Goal: Feedback & Contribution: Leave review/rating

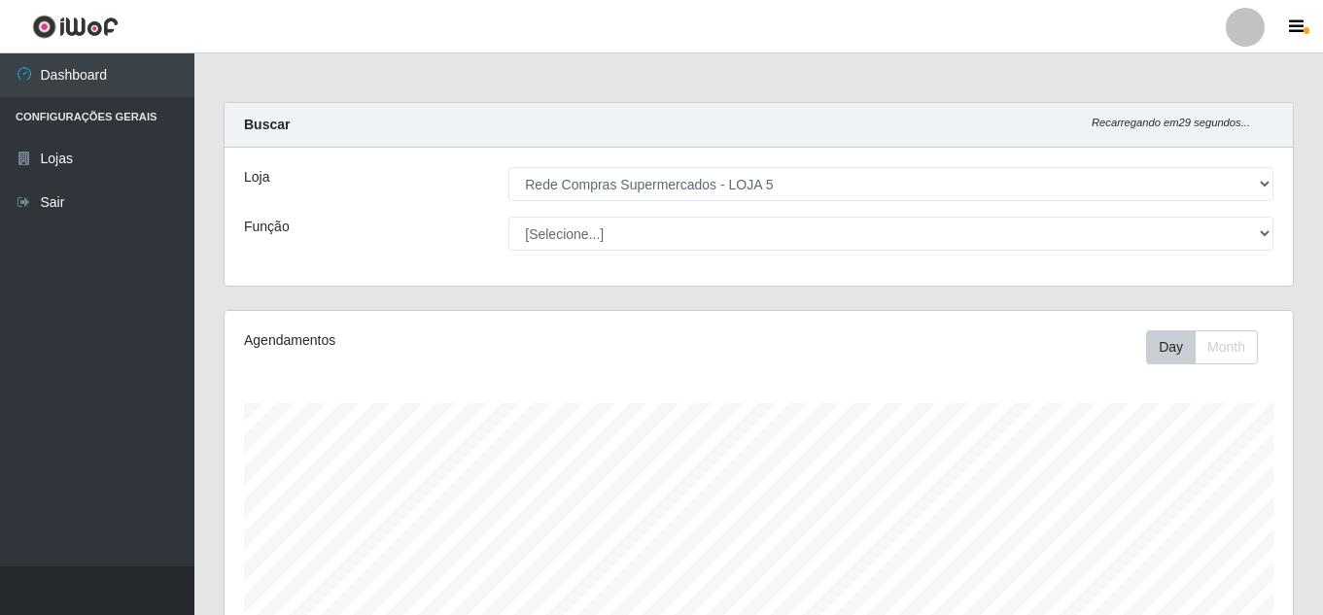
select select "397"
click at [1151, 305] on div "Carregando... Buscar Recarregando em 18 segundos... Loja [Selecione...] Rede Co…" at bounding box center [758, 206] width 1099 height 208
drag, startPoint x: 12, startPoint y: 544, endPoint x: 252, endPoint y: 661, distance: 266.8
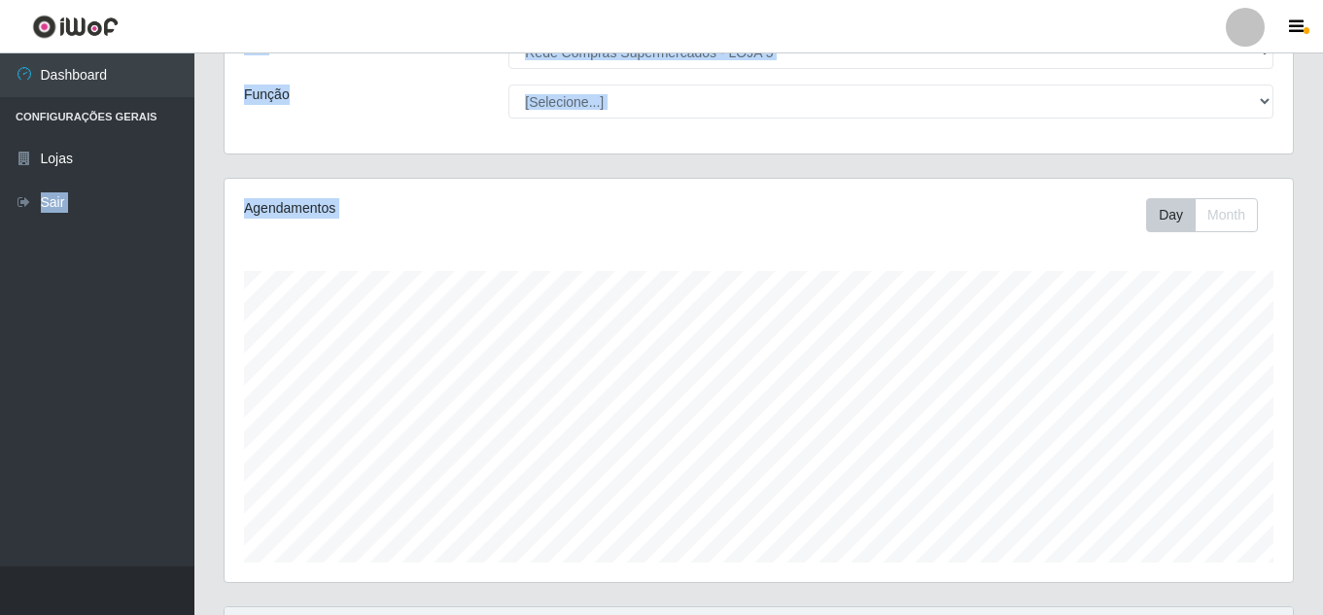
drag, startPoint x: 729, startPoint y: 219, endPoint x: 734, endPoint y: 207, distance: 12.6
click at [729, 219] on div "Day Month" at bounding box center [979, 215] width 617 height 34
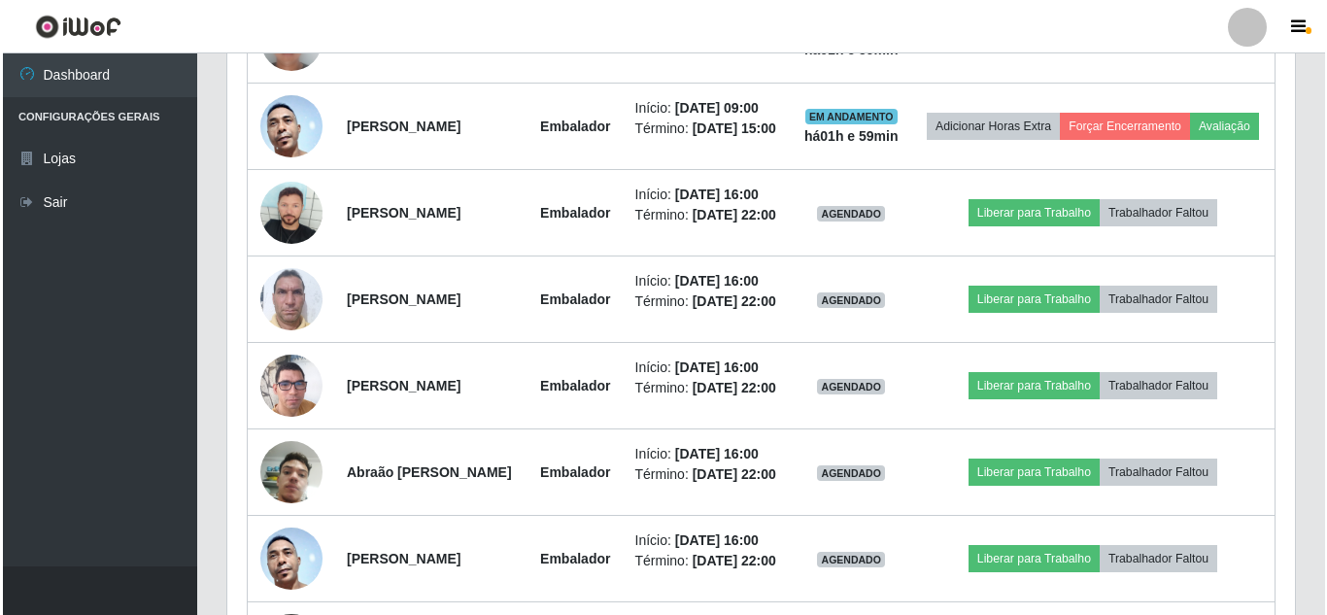
scroll to position [1104, 0]
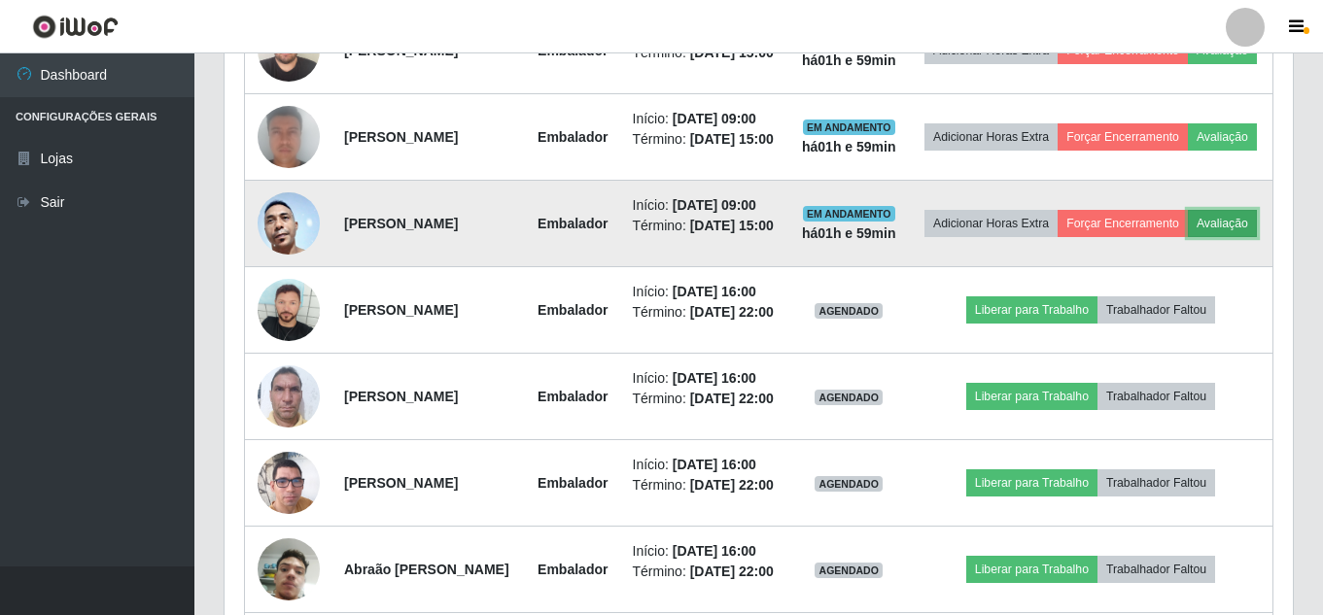
click at [1187, 237] on button "Avaliação" at bounding box center [1221, 223] width 69 height 27
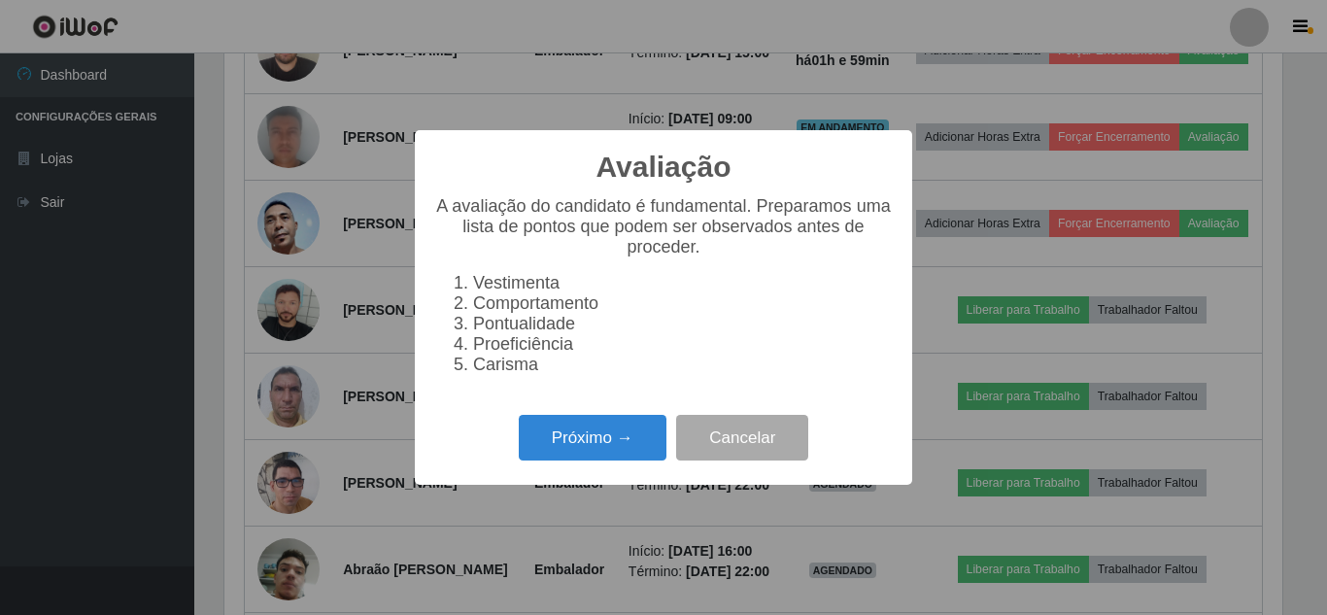
scroll to position [403, 1058]
click at [615, 435] on button "Próximo →" at bounding box center [593, 438] width 148 height 46
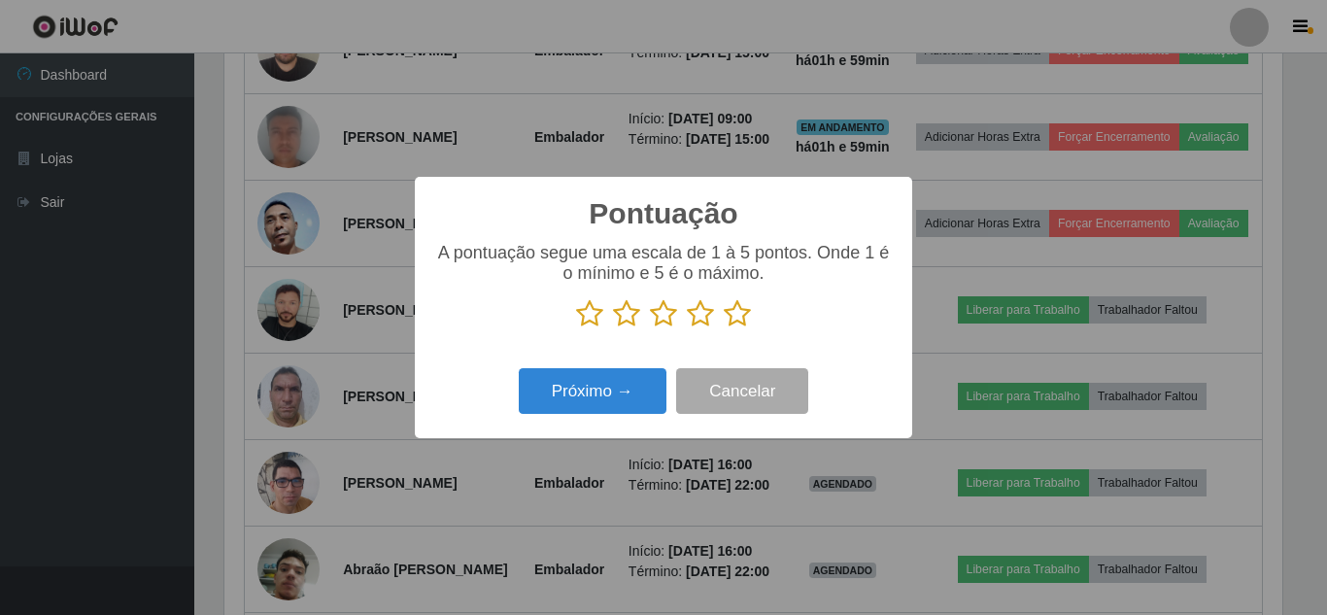
click at [745, 311] on icon at bounding box center [737, 313] width 27 height 29
click at [724, 328] on input "radio" at bounding box center [724, 328] width 0 height 0
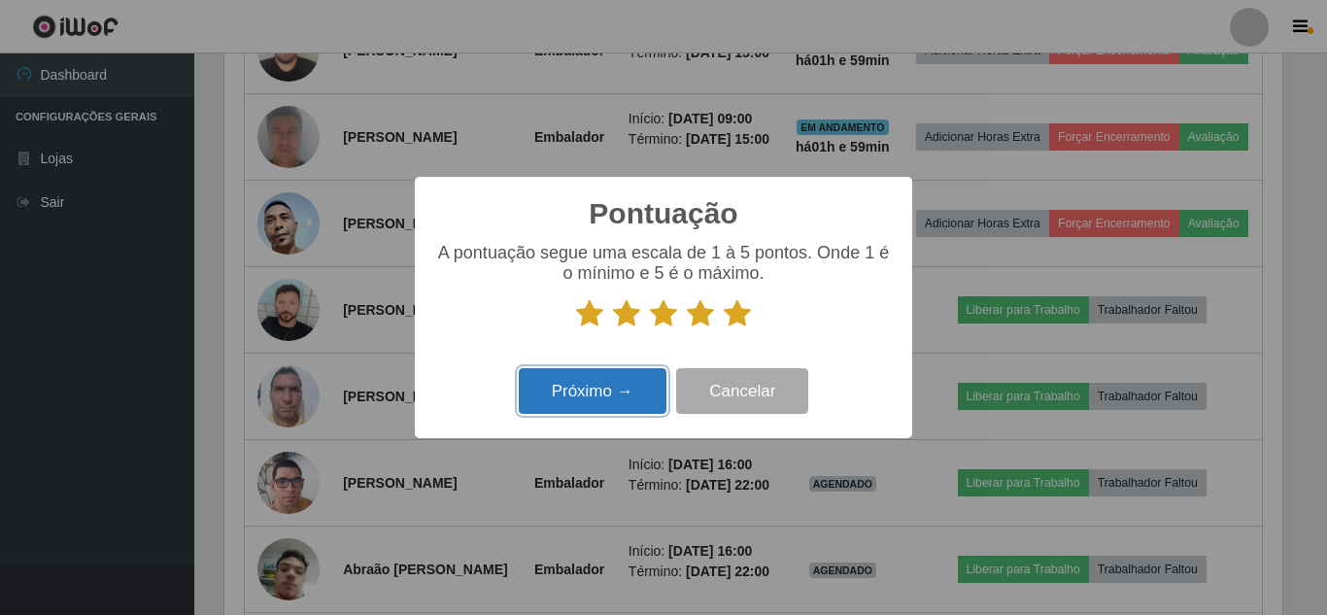
click at [634, 403] on button "Próximo →" at bounding box center [593, 391] width 148 height 46
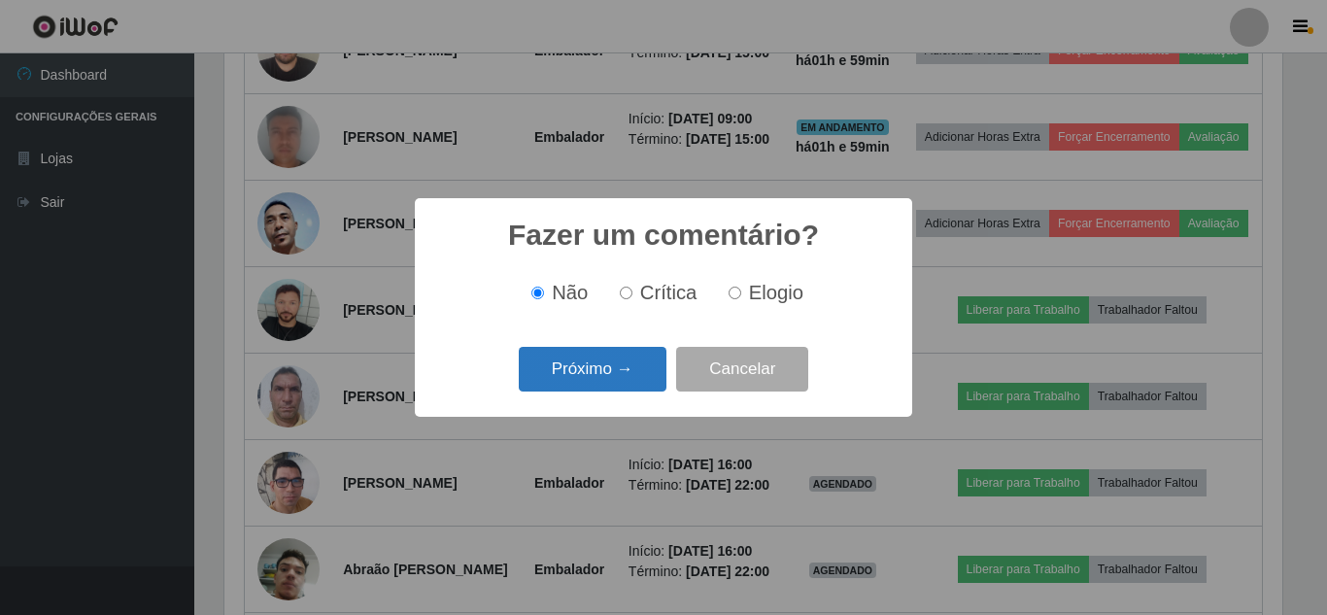
click at [631, 388] on button "Próximo →" at bounding box center [593, 370] width 148 height 46
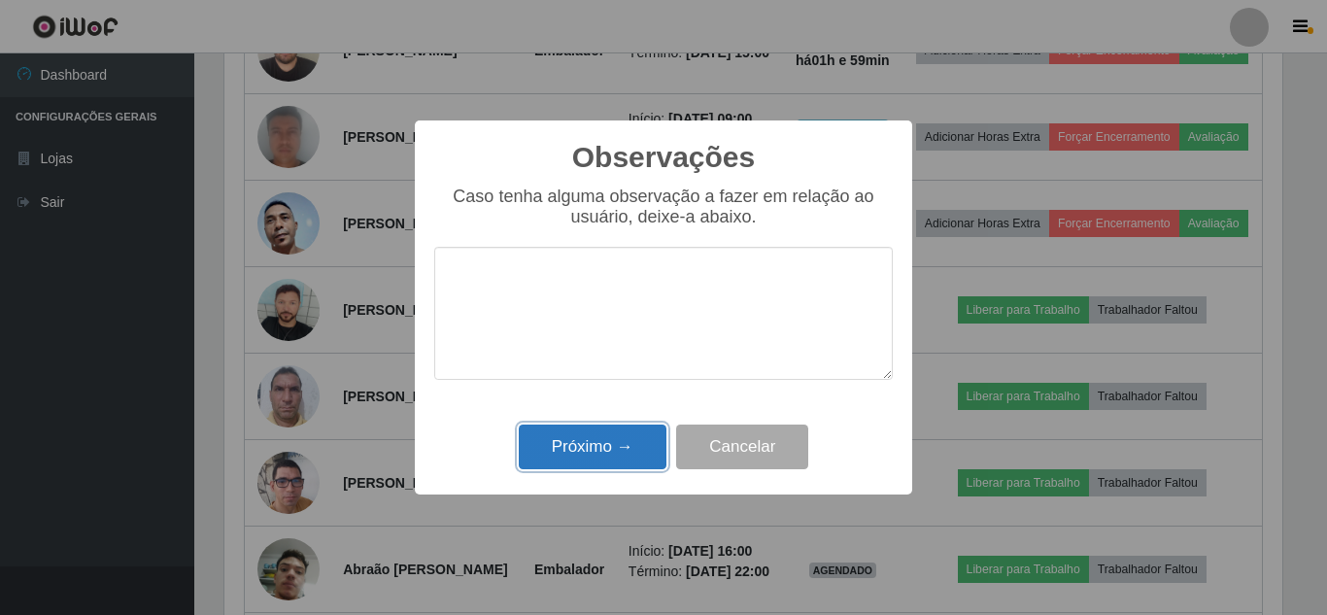
drag, startPoint x: 616, startPoint y: 454, endPoint x: 909, endPoint y: 313, distance: 324.7
click at [624, 452] on button "Próximo →" at bounding box center [593, 448] width 148 height 46
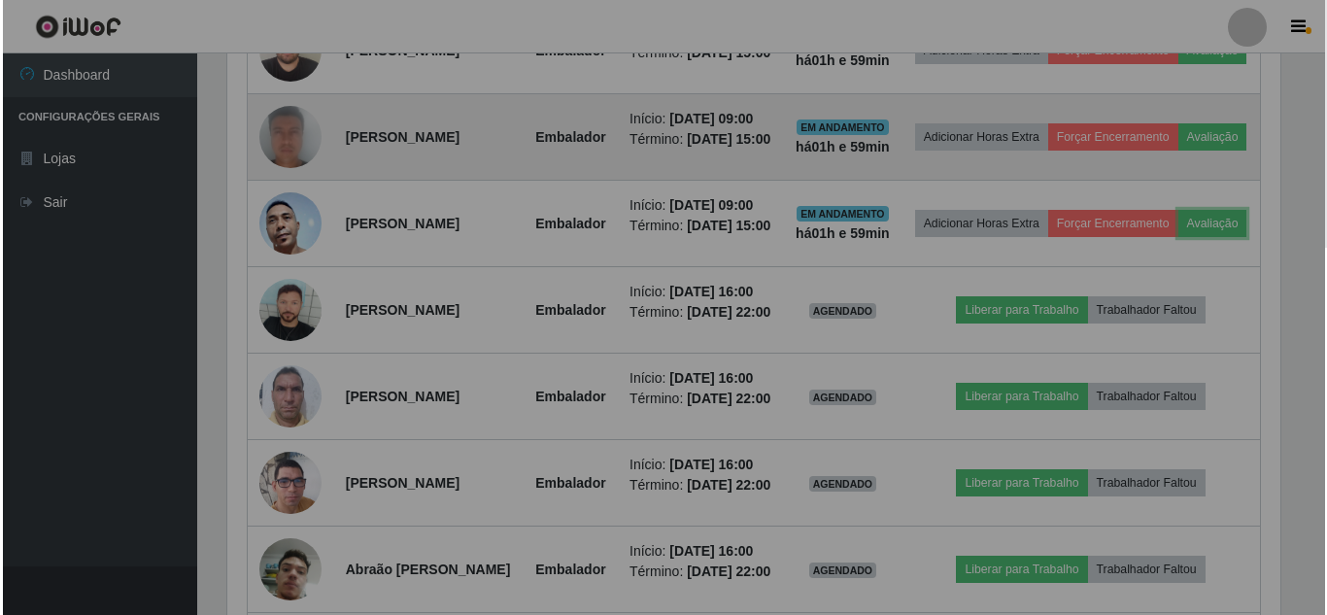
scroll to position [403, 1068]
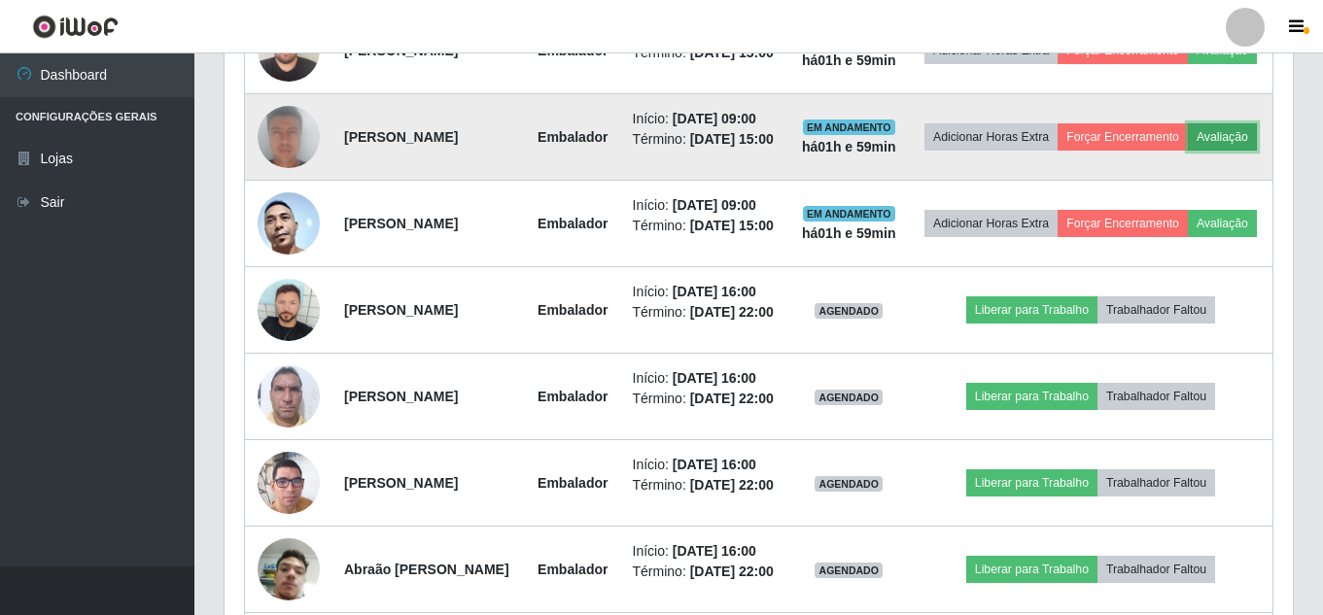
click at [1187, 151] on button "Avaliação" at bounding box center [1221, 136] width 69 height 27
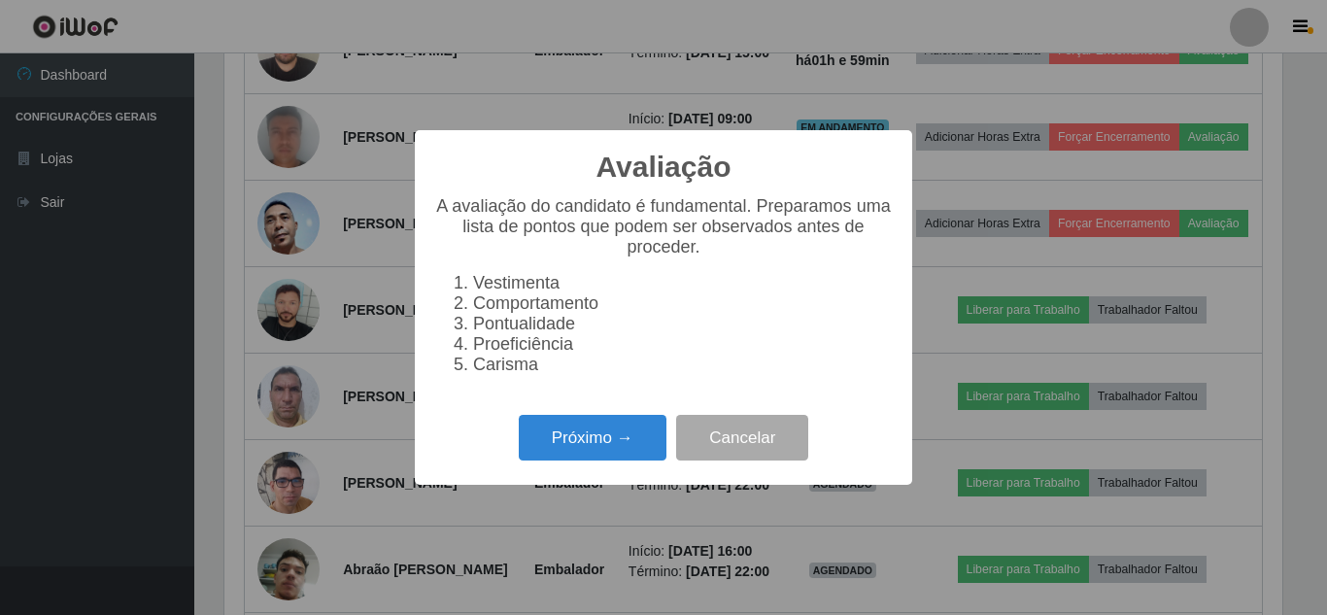
scroll to position [403, 1058]
click at [636, 449] on button "Próximo →" at bounding box center [593, 438] width 148 height 46
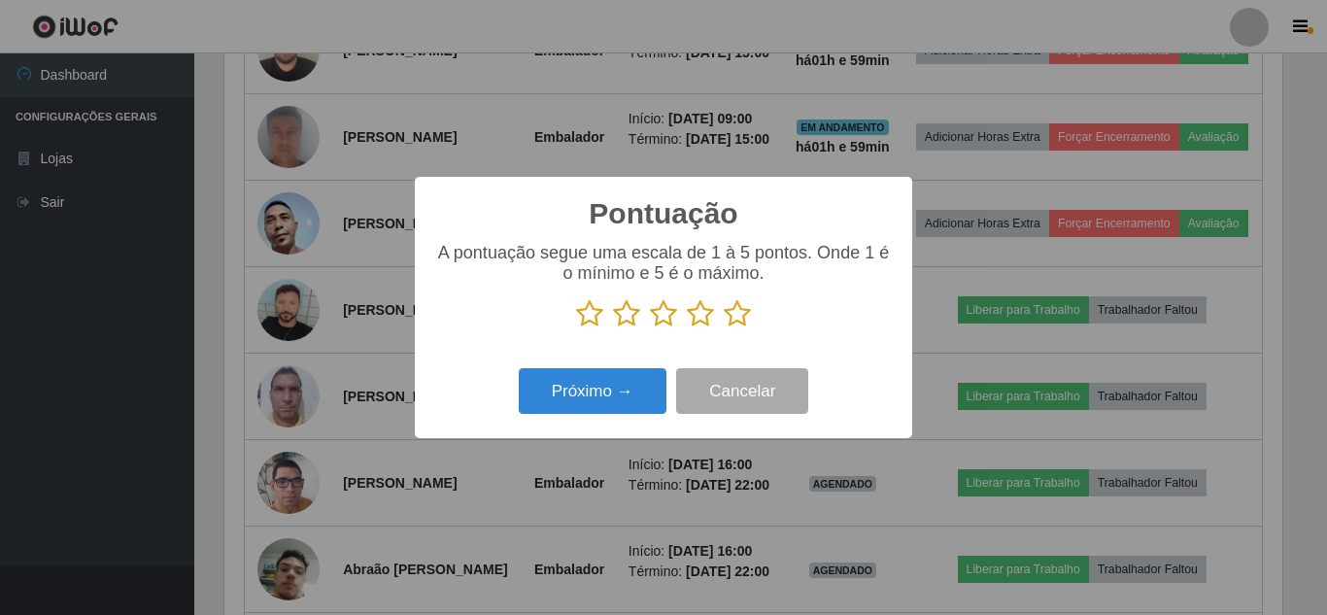
click at [738, 321] on icon at bounding box center [737, 313] width 27 height 29
click at [724, 328] on input "radio" at bounding box center [724, 328] width 0 height 0
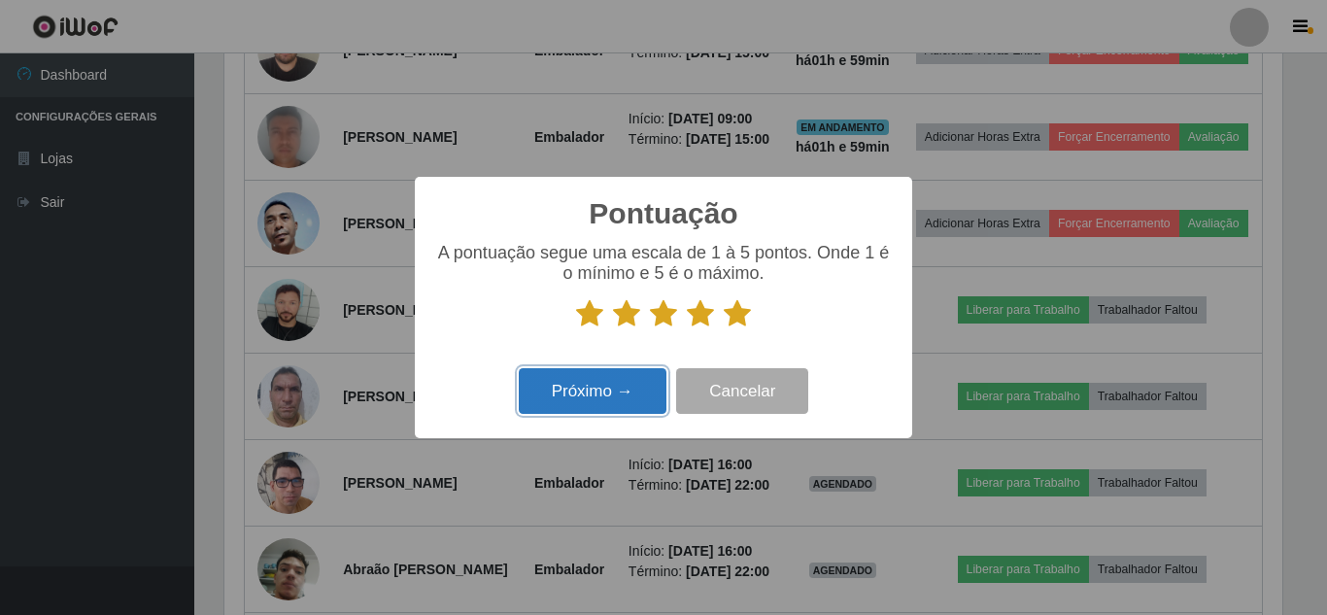
click at [614, 410] on button "Próximo →" at bounding box center [593, 391] width 148 height 46
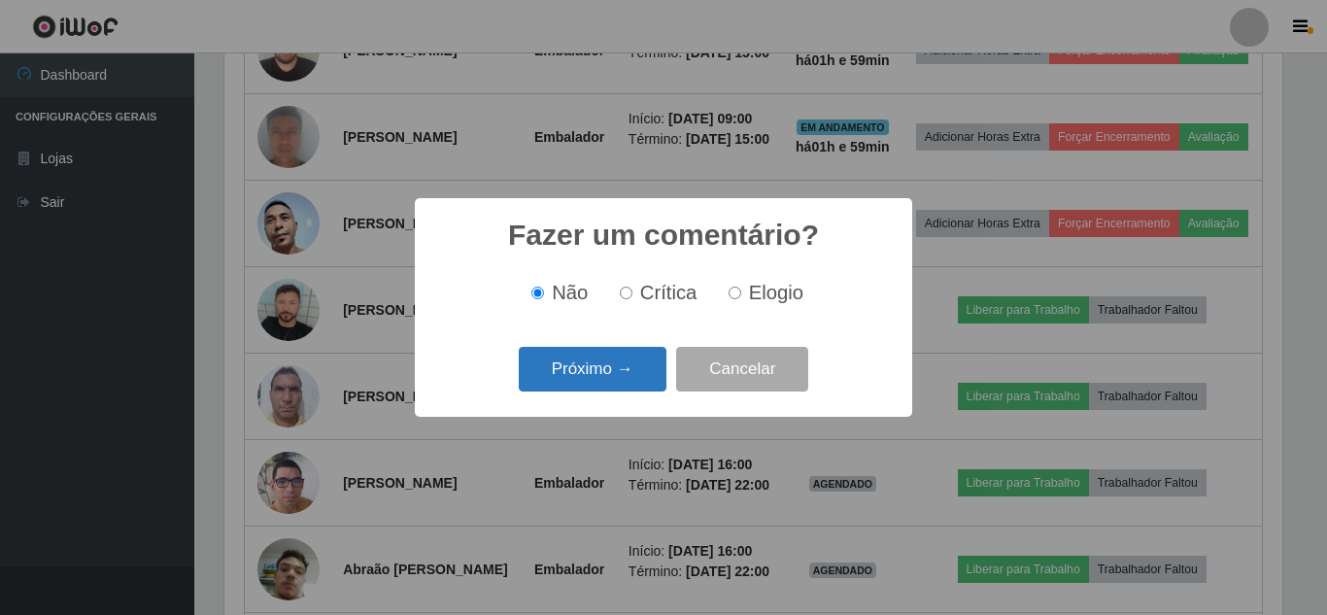
click at [611, 380] on button "Próximo →" at bounding box center [593, 370] width 148 height 46
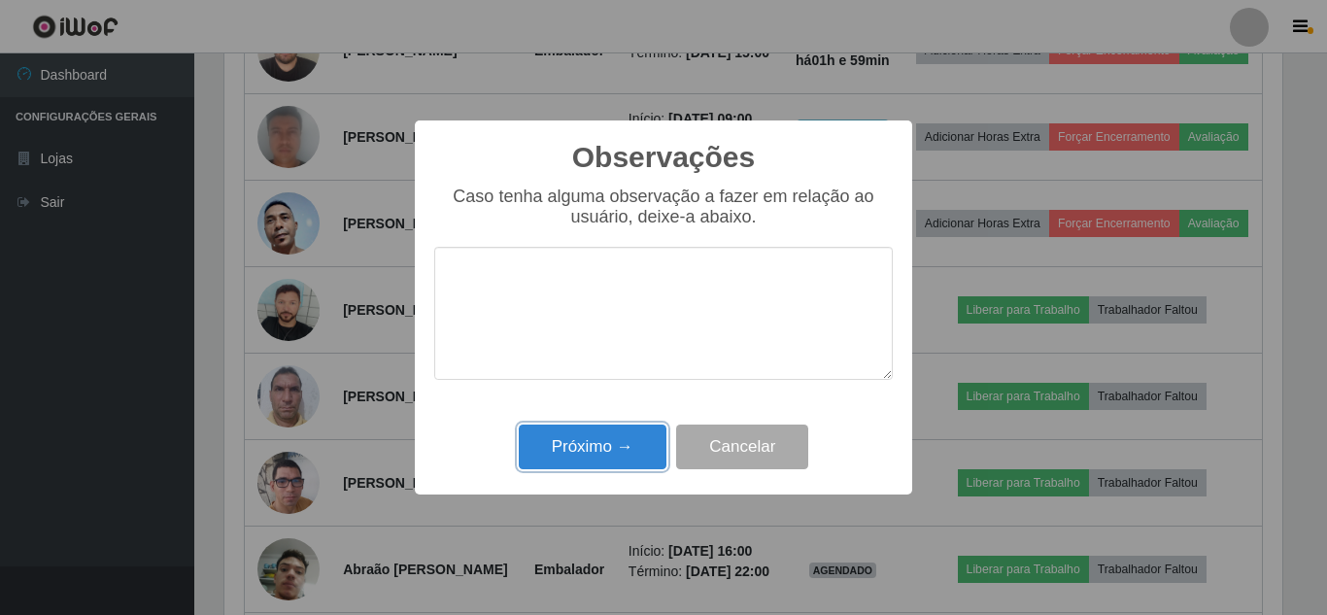
drag, startPoint x: 615, startPoint y: 452, endPoint x: 829, endPoint y: 382, distance: 224.9
click at [621, 453] on button "Próximo →" at bounding box center [593, 448] width 148 height 46
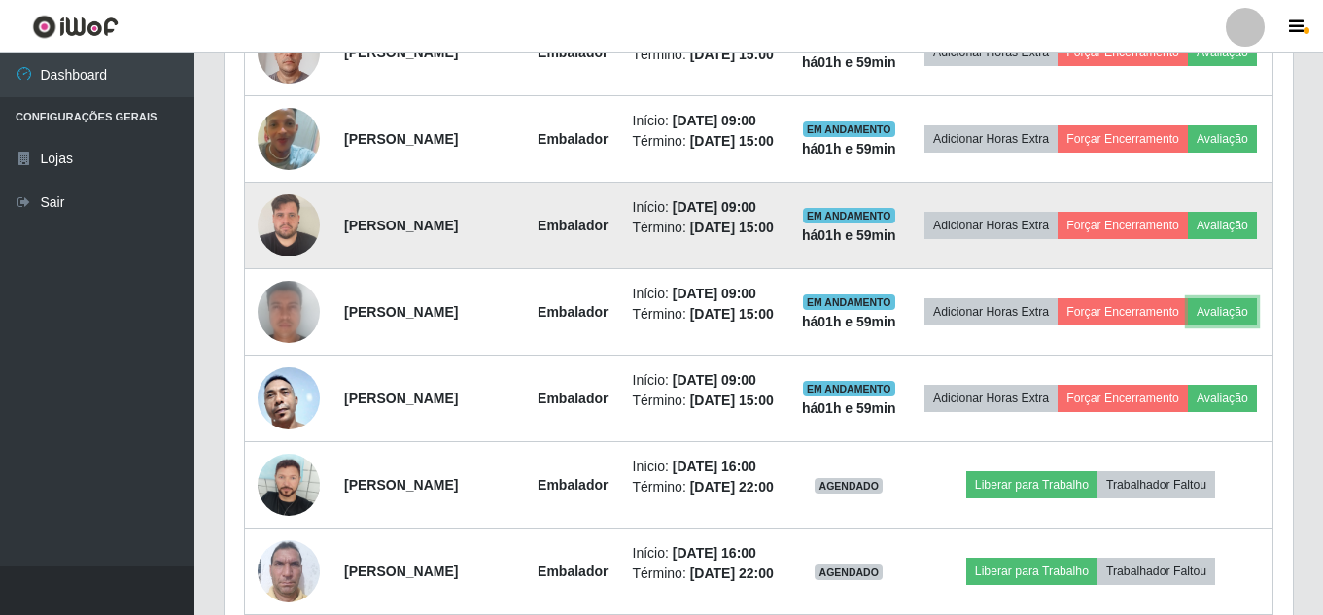
scroll to position [910, 0]
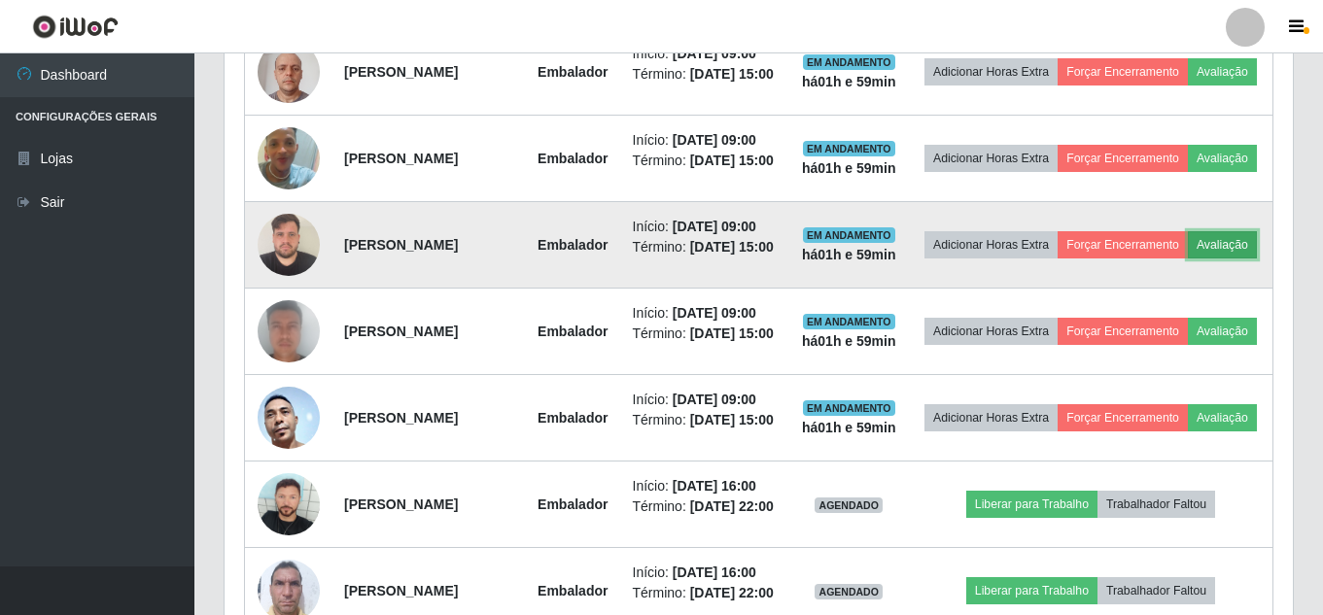
click at [1187, 258] on button "Avaliação" at bounding box center [1221, 244] width 69 height 27
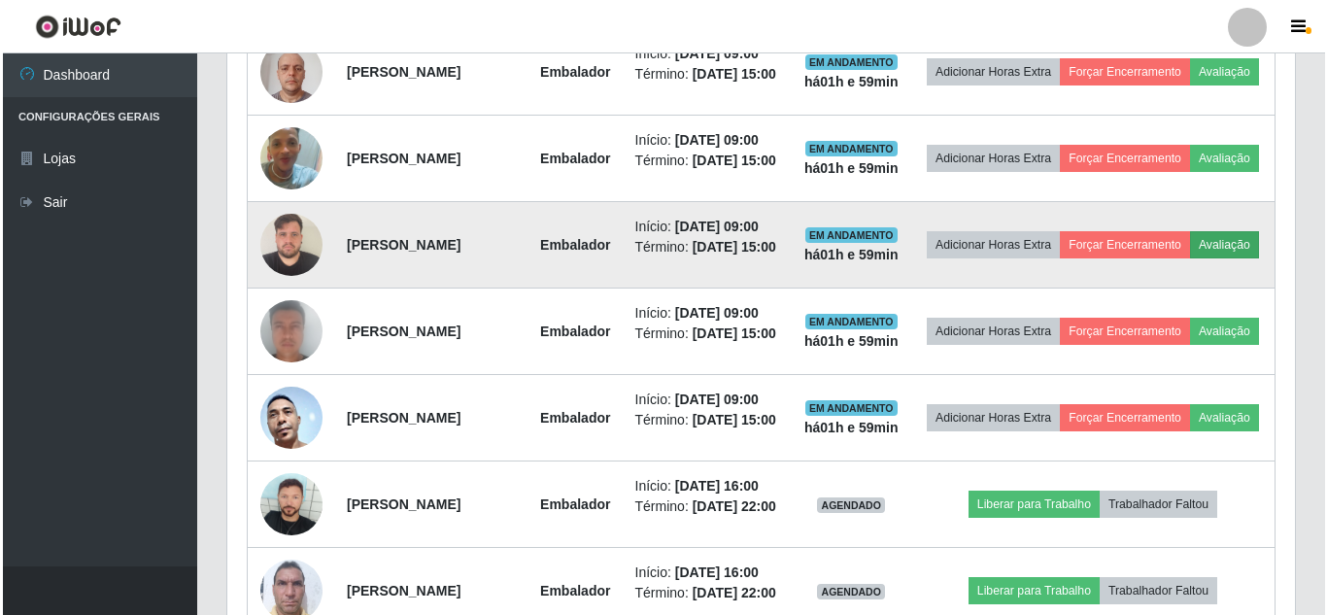
scroll to position [403, 1058]
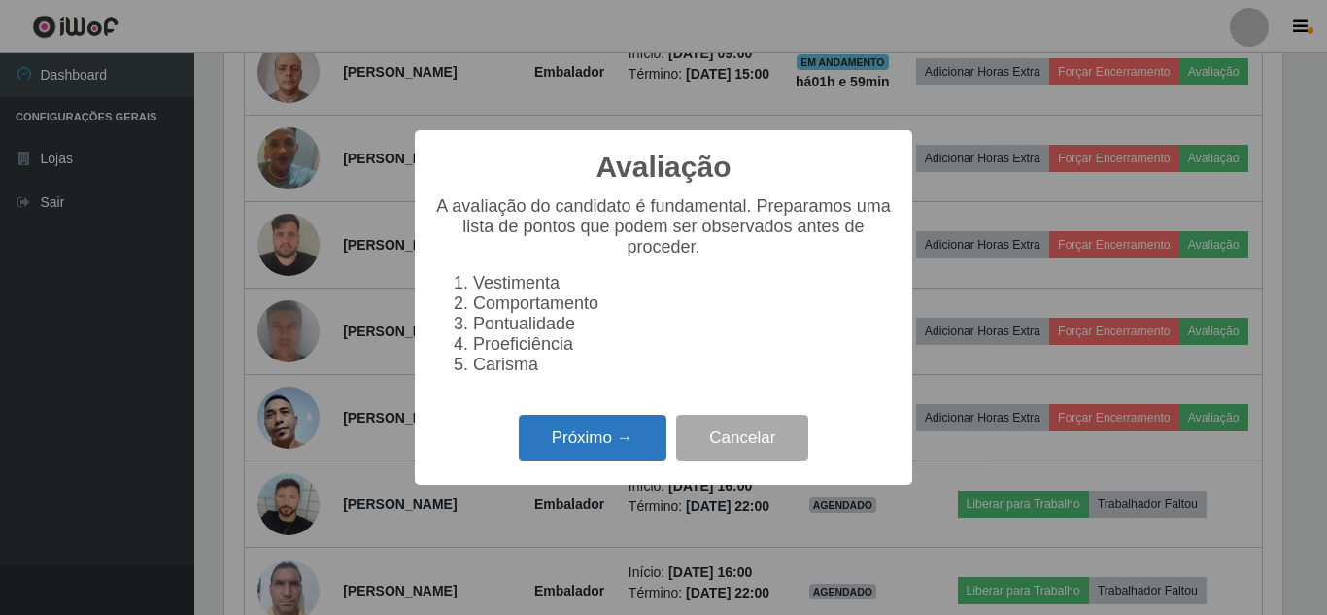
click at [633, 448] on button "Próximo →" at bounding box center [593, 438] width 148 height 46
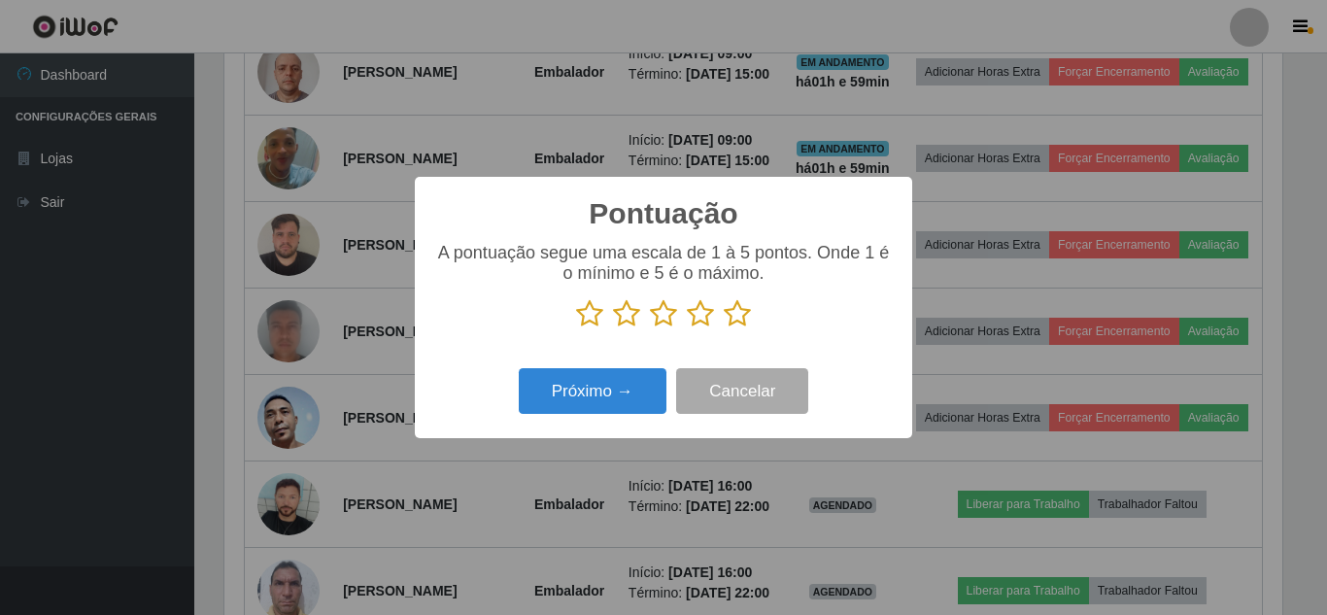
scroll to position [971345, 970690]
click at [731, 319] on icon at bounding box center [737, 313] width 27 height 29
click at [724, 328] on input "radio" at bounding box center [724, 328] width 0 height 0
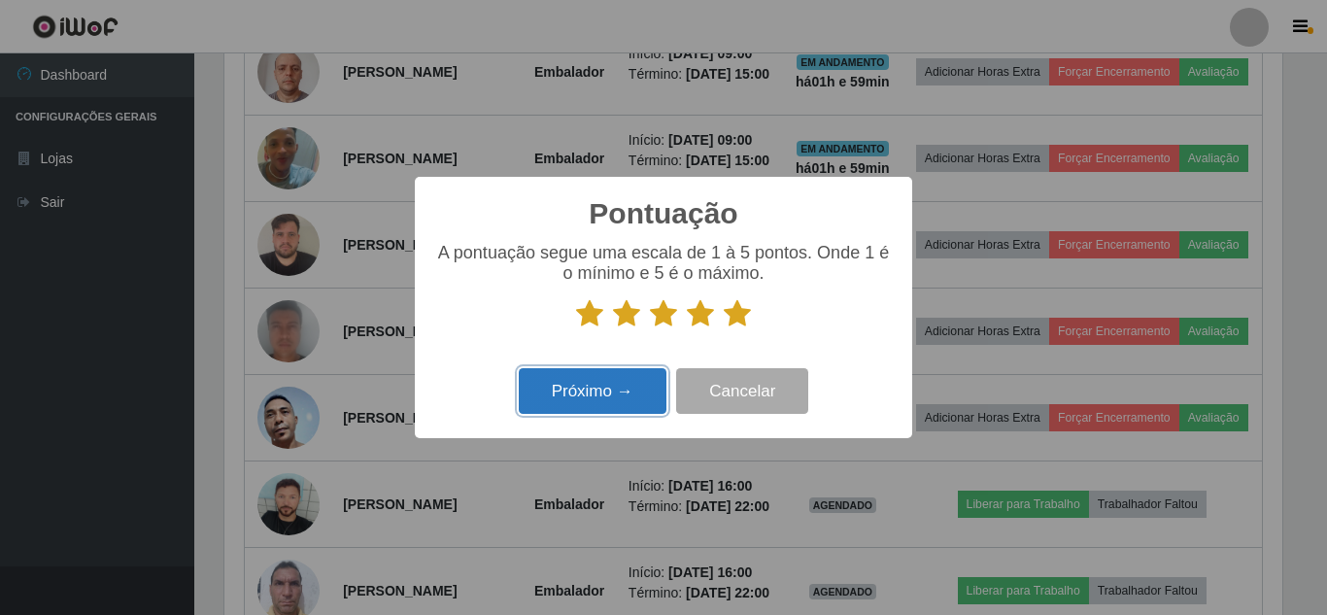
click at [645, 383] on button "Próximo →" at bounding box center [593, 391] width 148 height 46
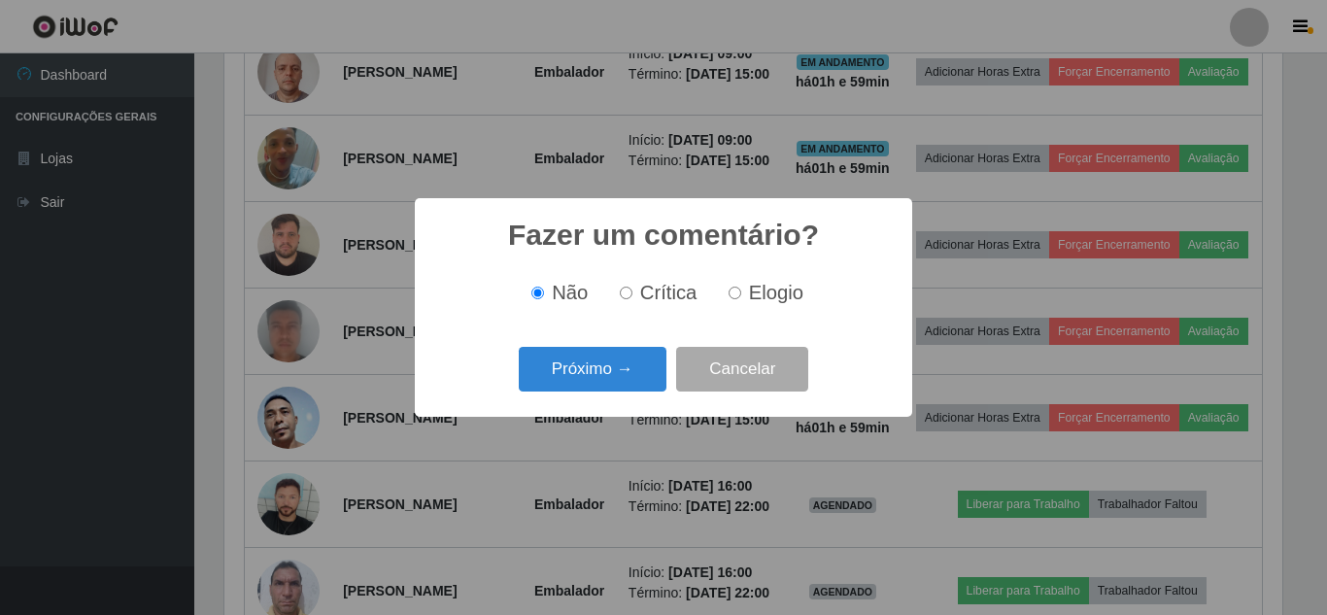
click at [644, 383] on button "Próximo →" at bounding box center [593, 370] width 148 height 46
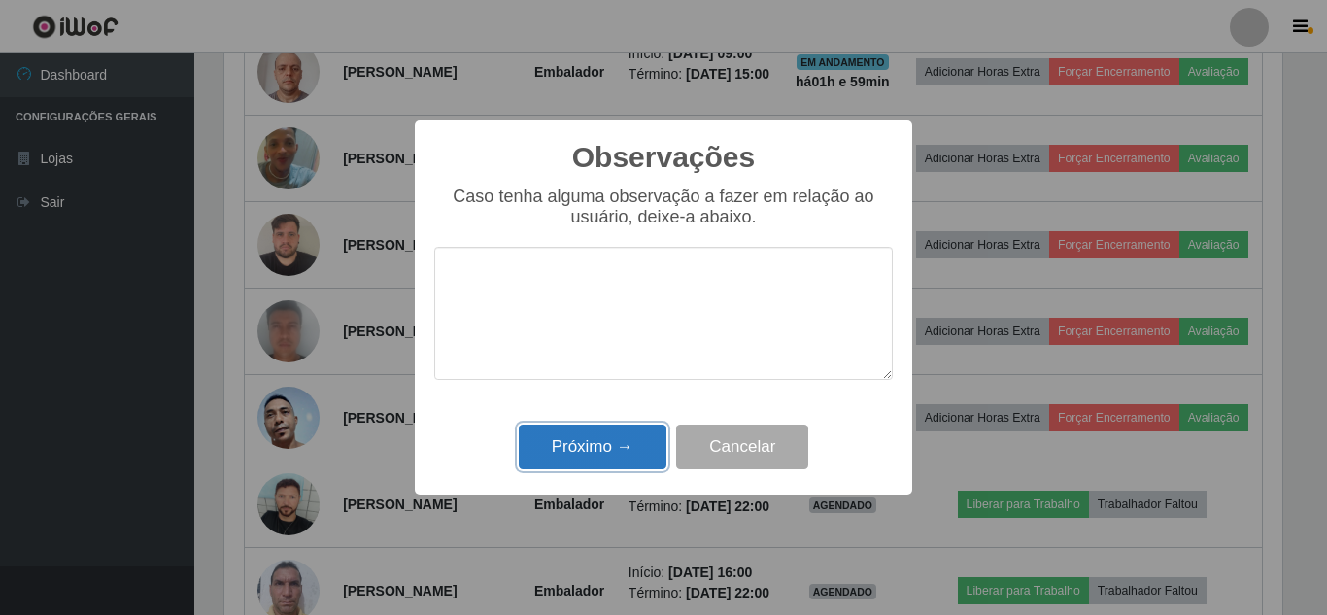
click at [633, 452] on button "Próximo →" at bounding box center [593, 448] width 148 height 46
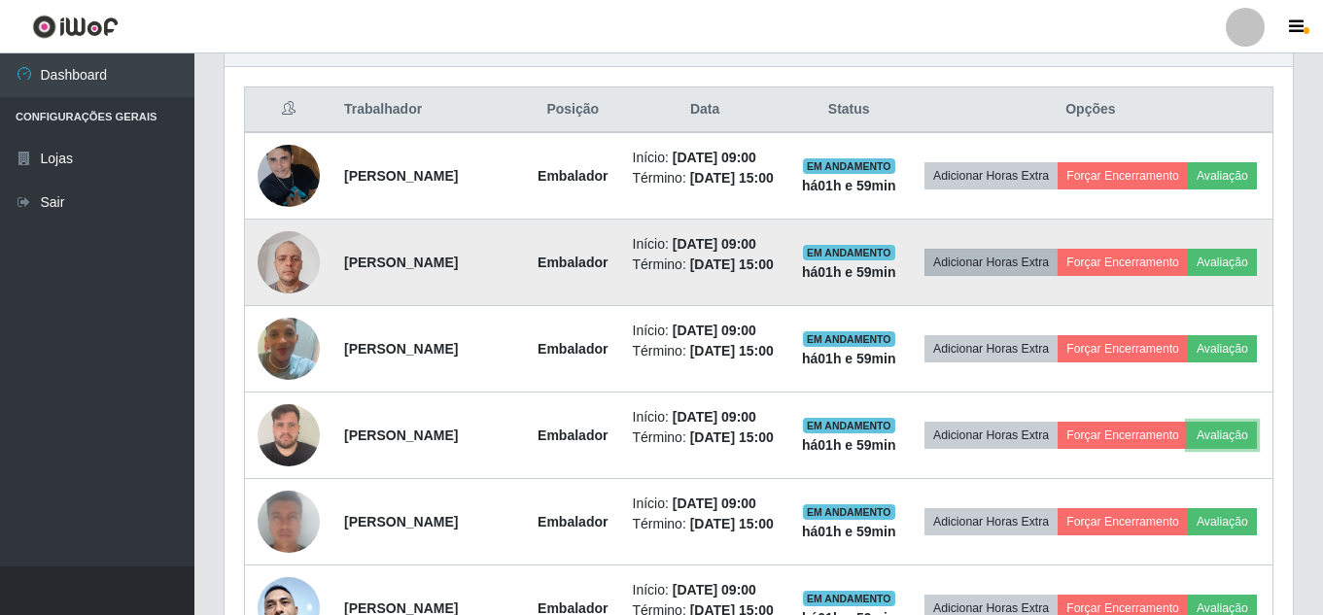
scroll to position [715, 0]
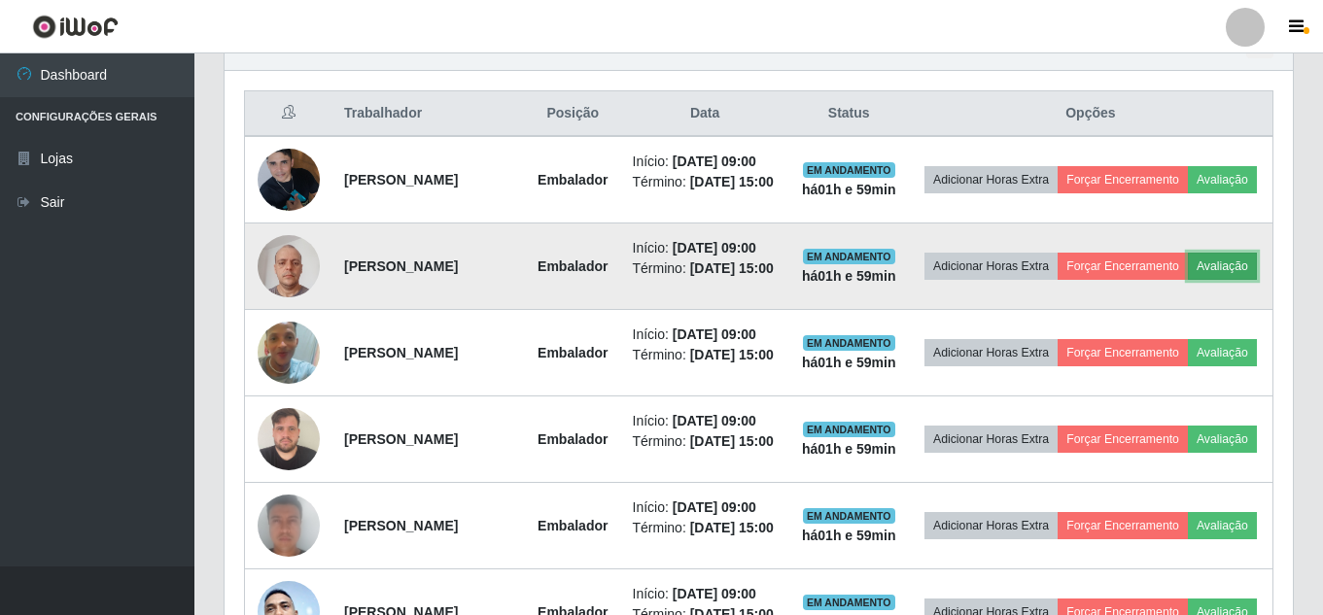
click at [1187, 280] on button "Avaliação" at bounding box center [1221, 266] width 69 height 27
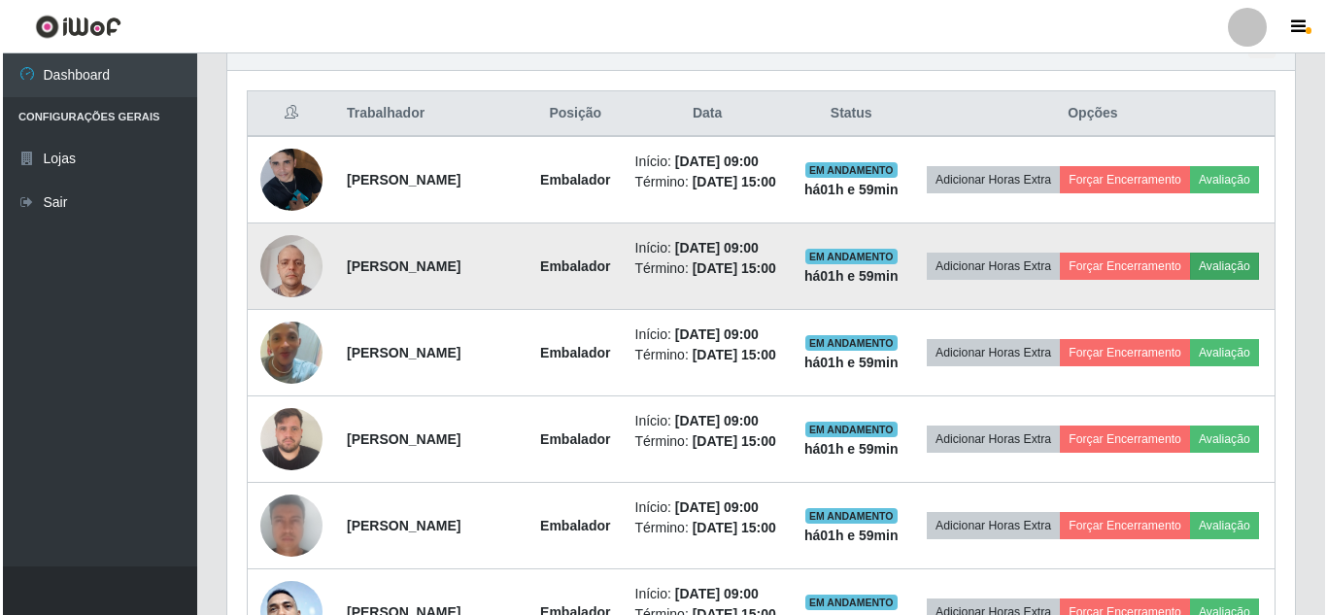
scroll to position [403, 1058]
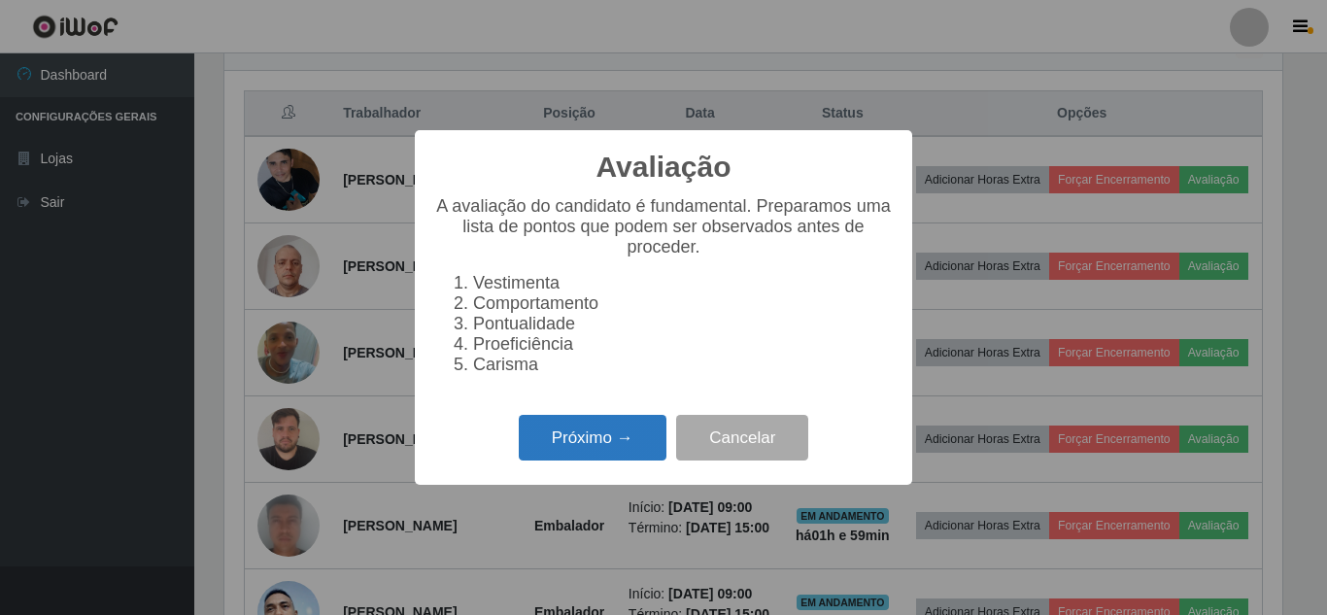
click at [612, 440] on button "Próximo →" at bounding box center [593, 438] width 148 height 46
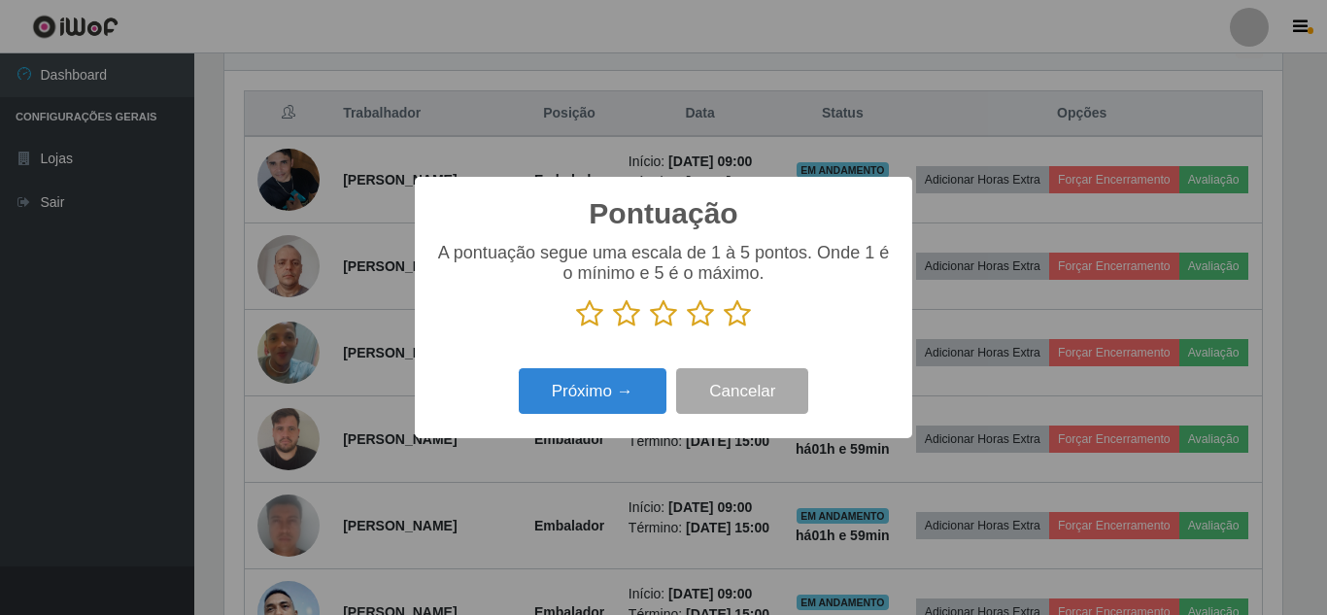
scroll to position [971345, 970690]
click at [731, 318] on icon at bounding box center [737, 313] width 27 height 29
click at [724, 328] on input "radio" at bounding box center [724, 328] width 0 height 0
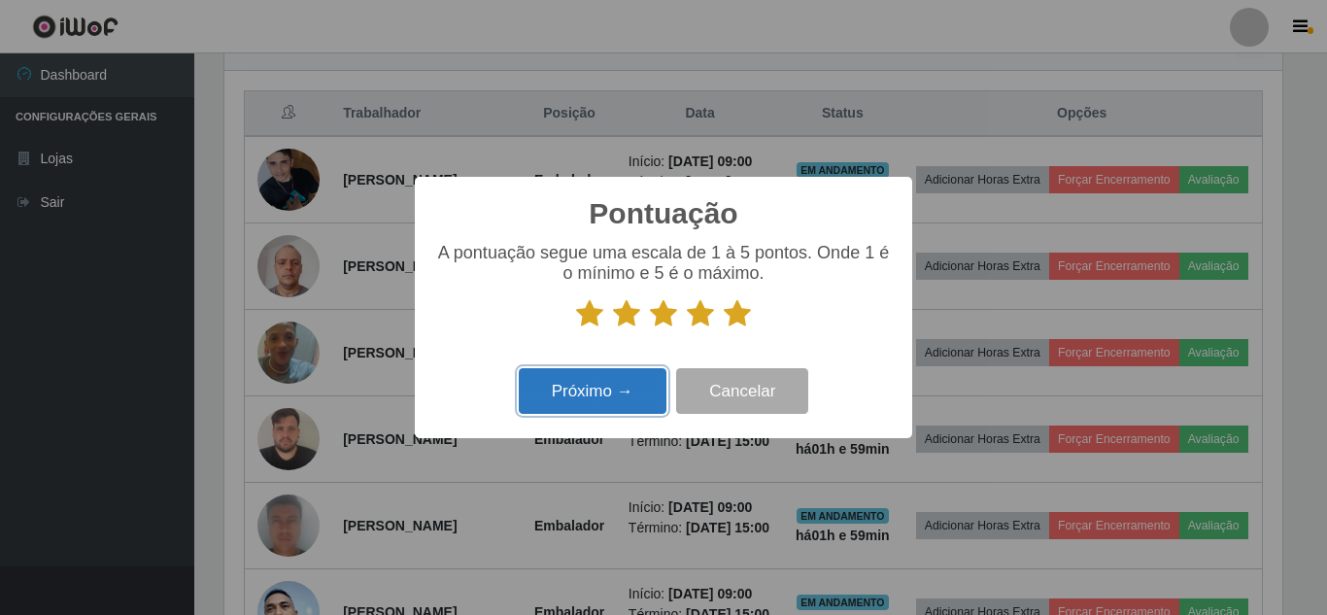
click at [627, 386] on button "Próximo →" at bounding box center [593, 391] width 148 height 46
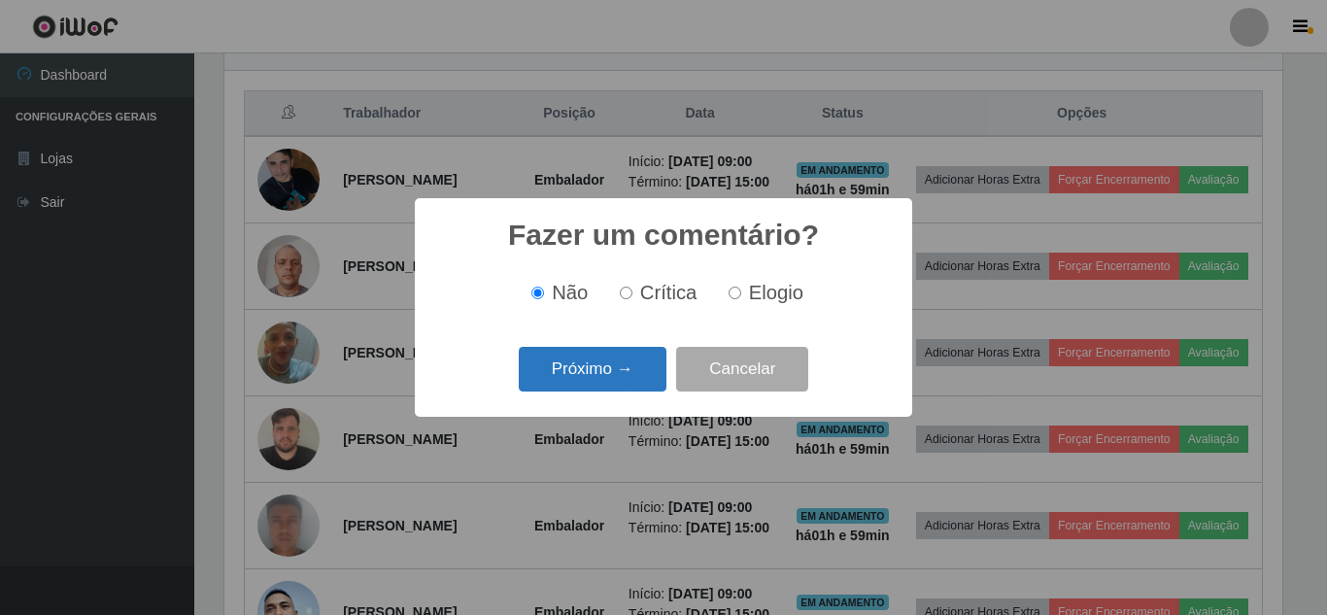
click at [625, 384] on button "Próximo →" at bounding box center [593, 370] width 148 height 46
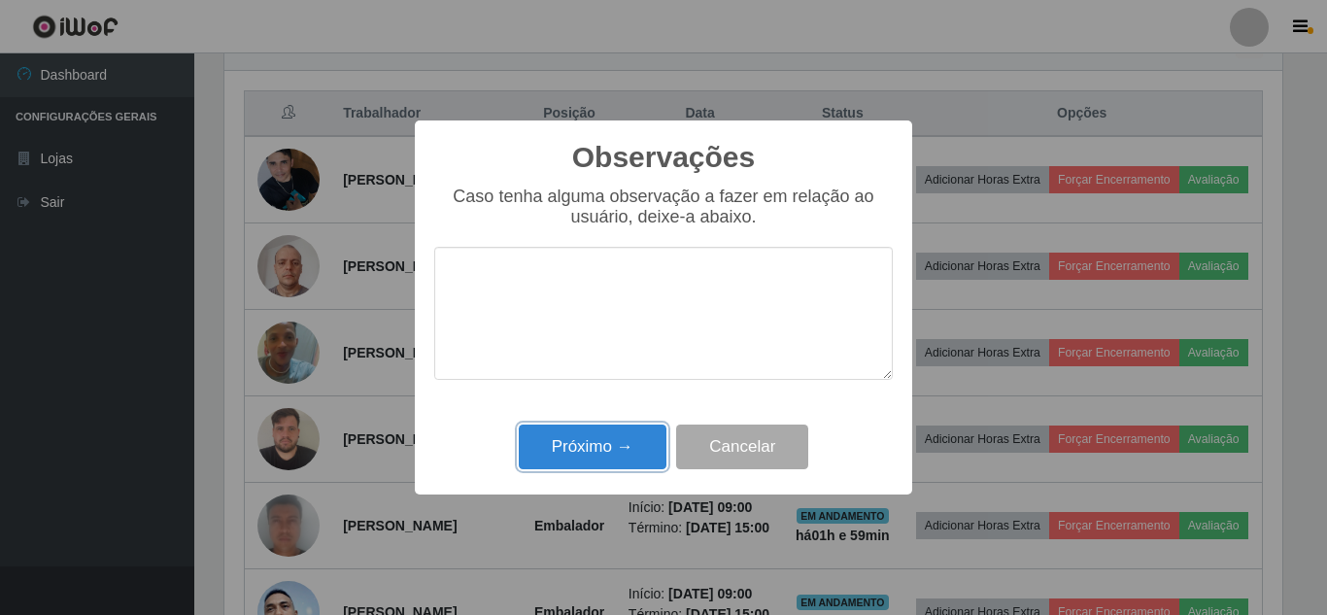
drag, startPoint x: 637, startPoint y: 469, endPoint x: 894, endPoint y: 391, distance: 268.3
click at [637, 468] on button "Próximo →" at bounding box center [593, 448] width 148 height 46
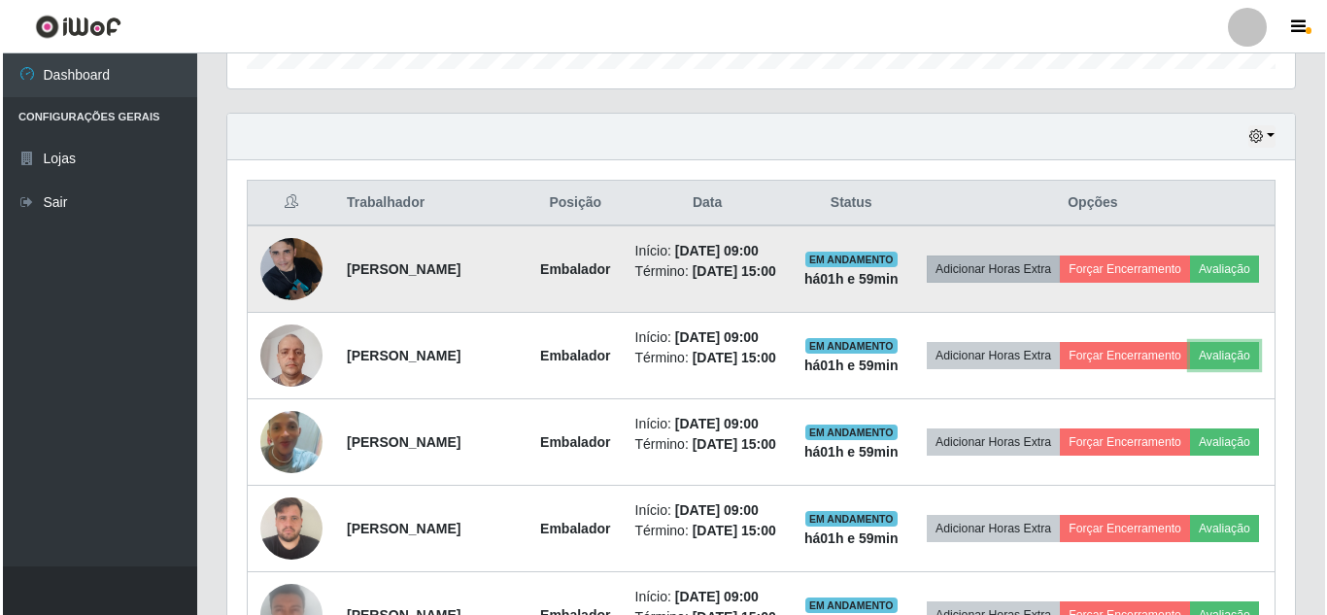
scroll to position [618, 0]
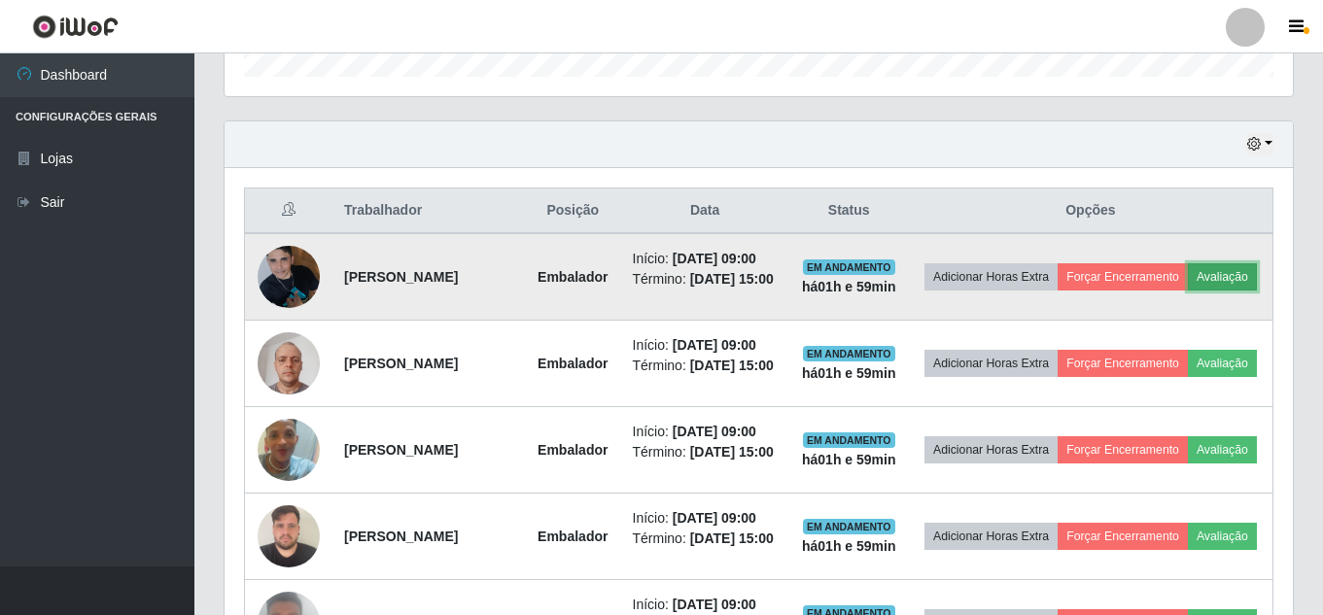
click at [1187, 291] on button "Avaliação" at bounding box center [1221, 276] width 69 height 27
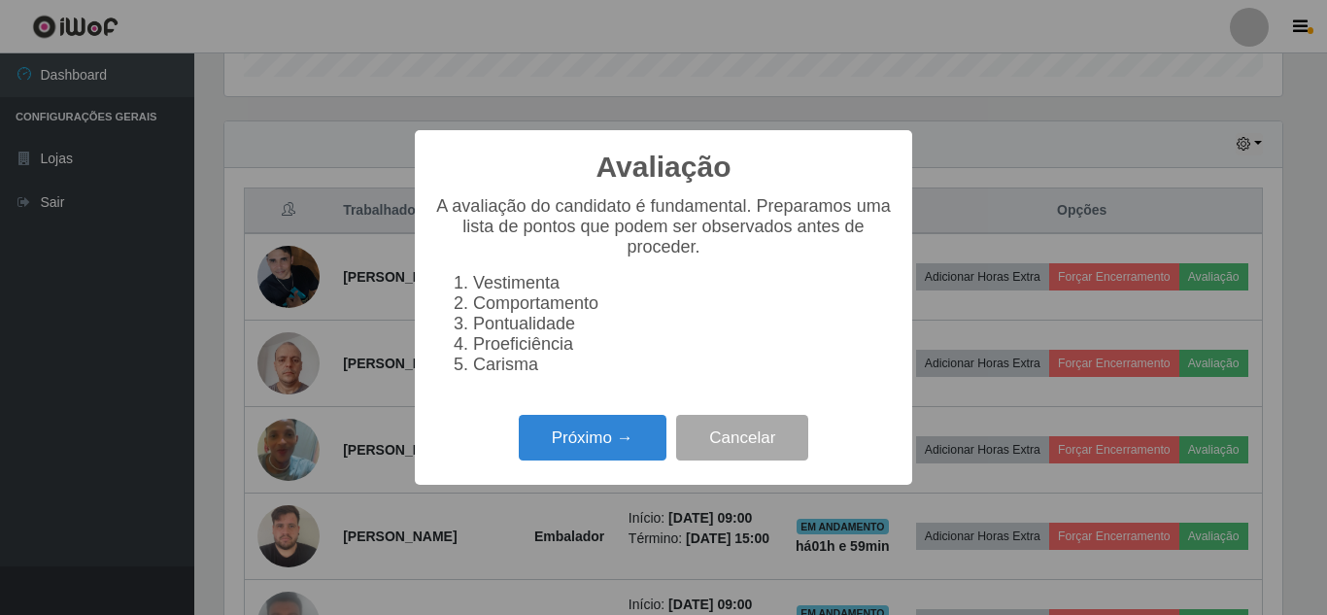
scroll to position [0, 0]
click at [611, 448] on button "Próximo →" at bounding box center [593, 438] width 148 height 46
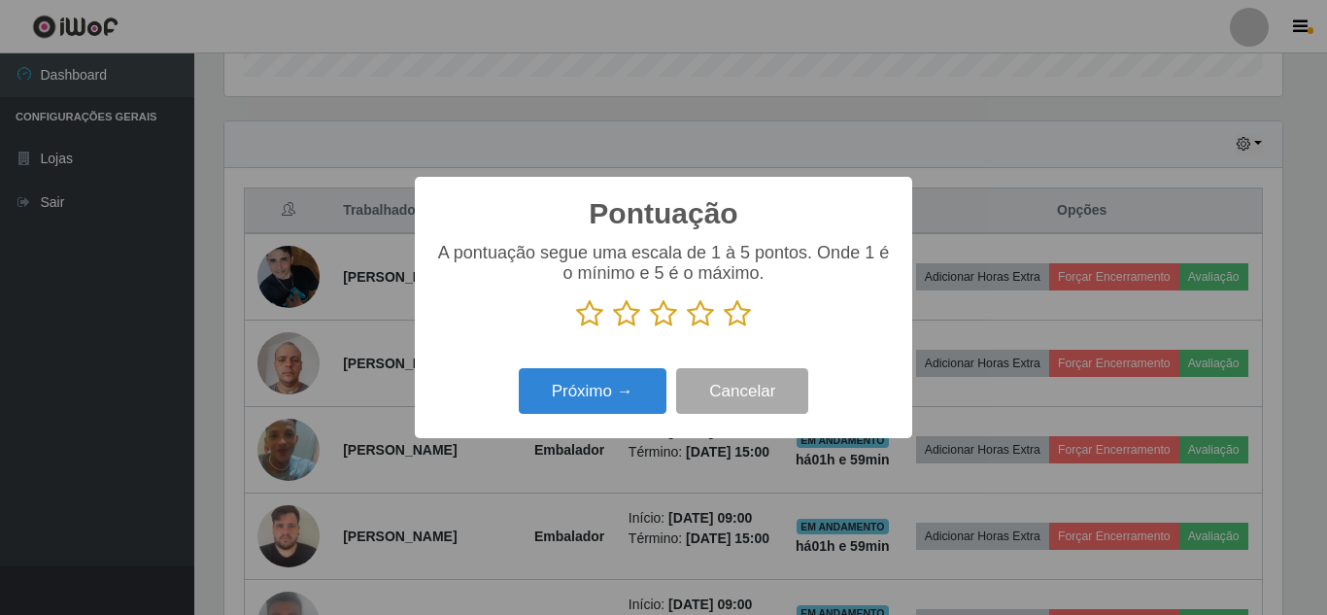
click at [732, 310] on icon at bounding box center [737, 313] width 27 height 29
click at [724, 328] on input "radio" at bounding box center [724, 328] width 0 height 0
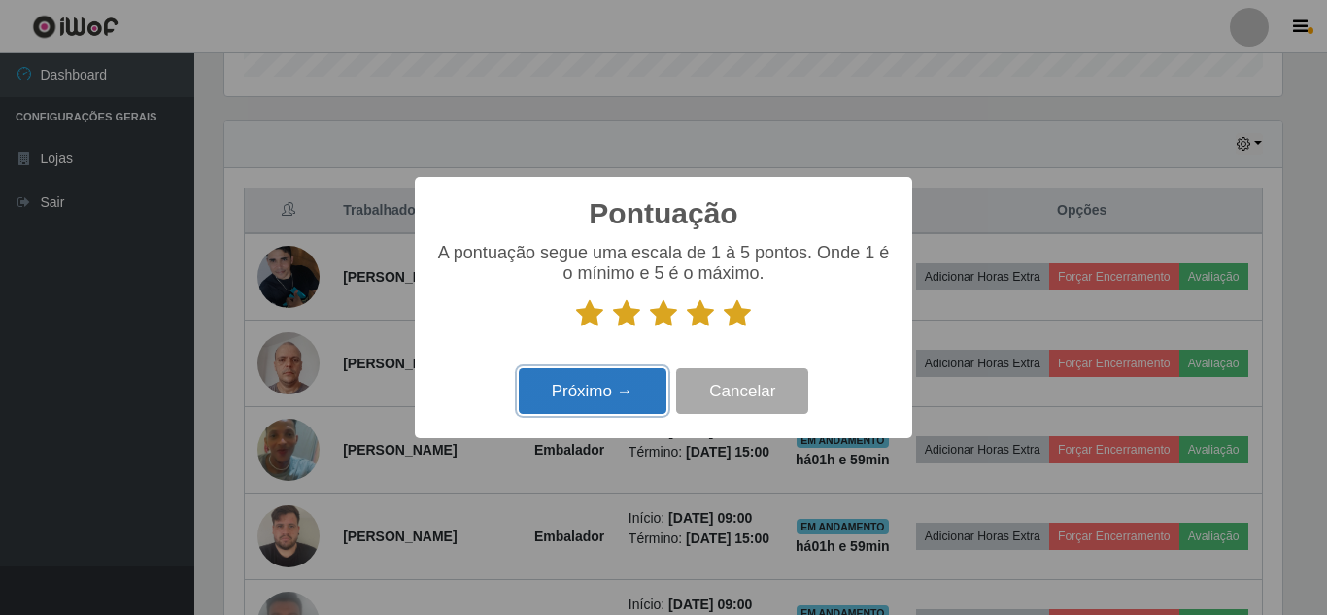
click at [620, 390] on button "Próximo →" at bounding box center [593, 391] width 148 height 46
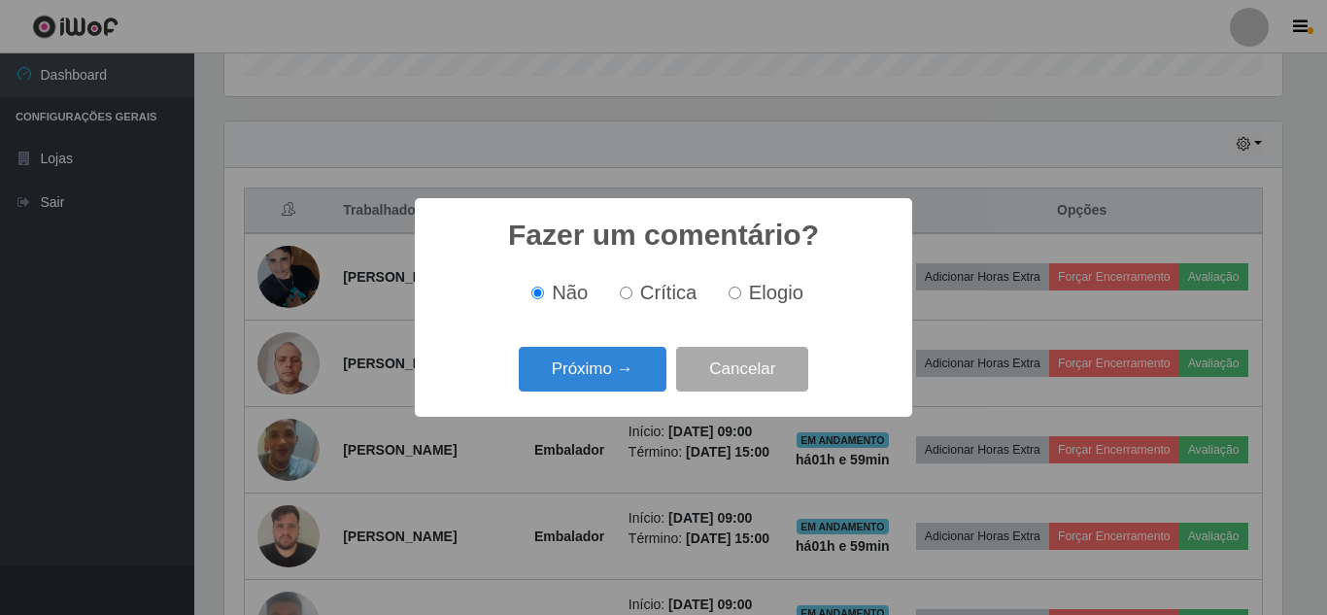
click at [617, 387] on button "Próximo →" at bounding box center [593, 370] width 148 height 46
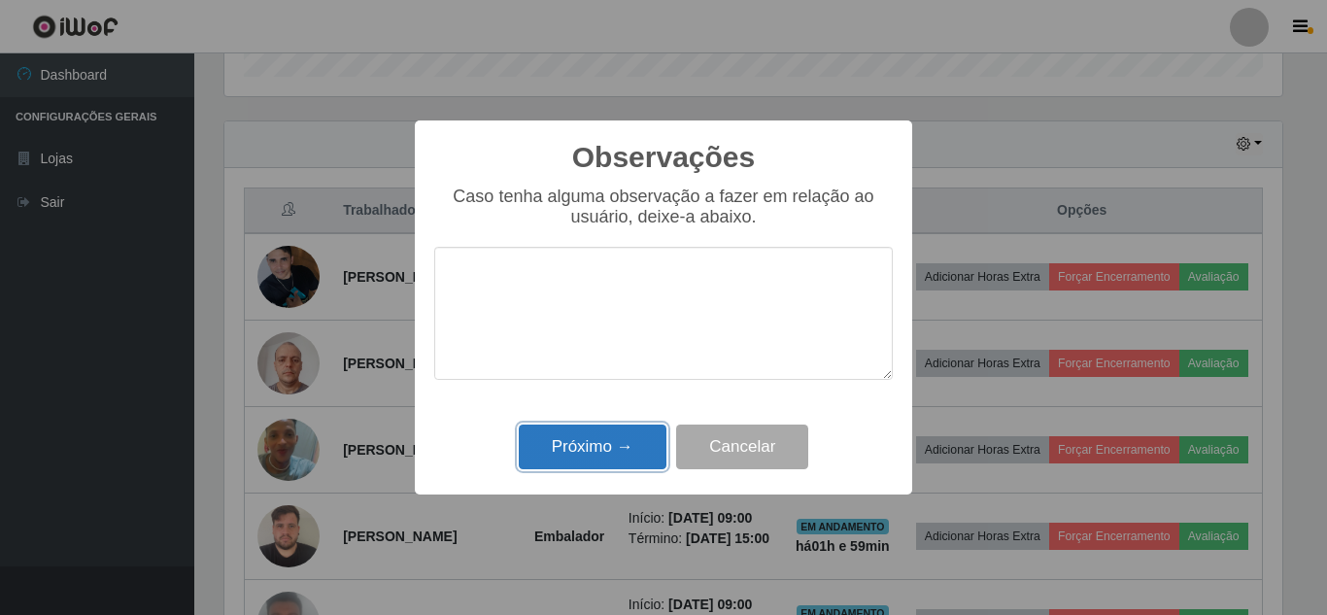
click at [622, 437] on button "Próximo →" at bounding box center [593, 448] width 148 height 46
